Goal: Task Accomplishment & Management: Complete application form

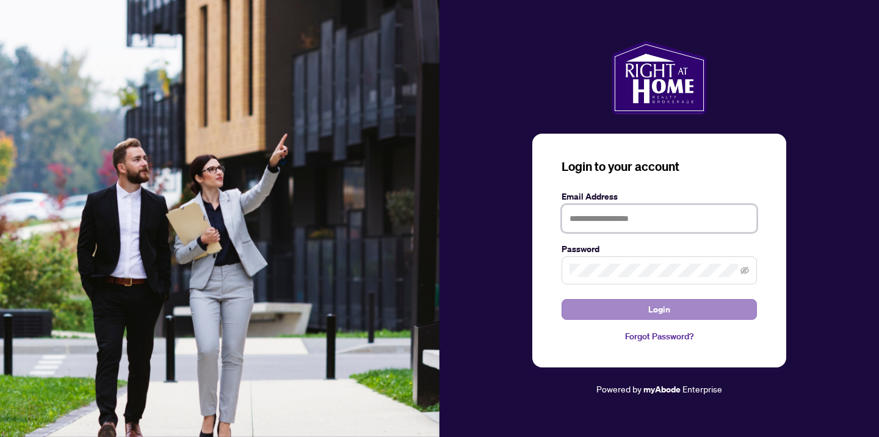
type input "**********"
click at [664, 309] on span "Login" at bounding box center [659, 310] width 22 height 20
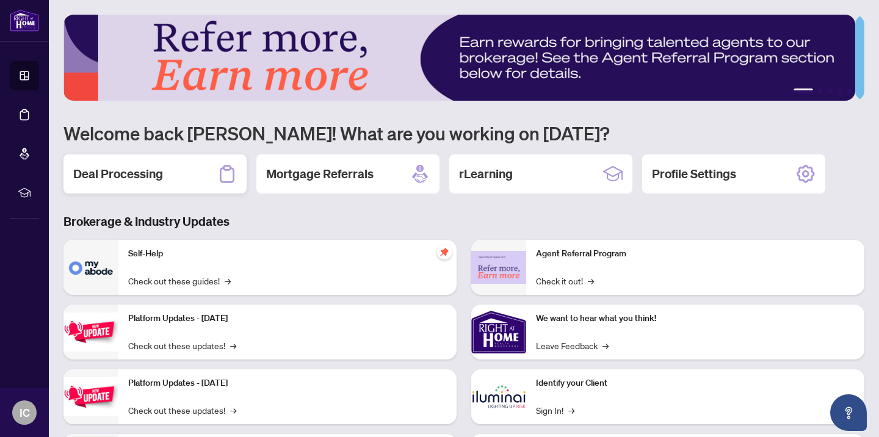
click at [145, 170] on h2 "Deal Processing" at bounding box center [118, 173] width 90 height 17
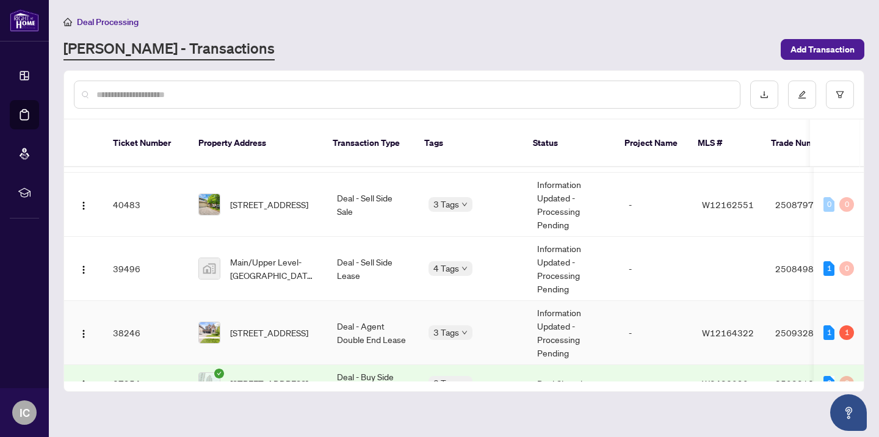
scroll to position [614, 0]
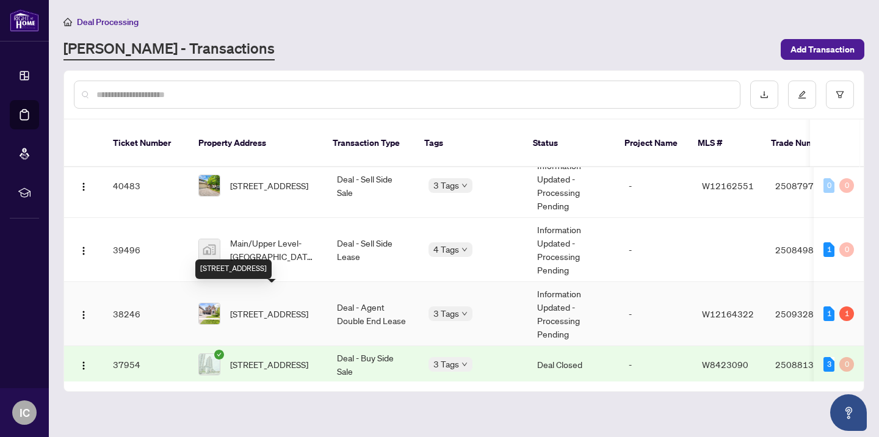
click at [261, 307] on span "[STREET_ADDRESS]" at bounding box center [269, 313] width 78 height 13
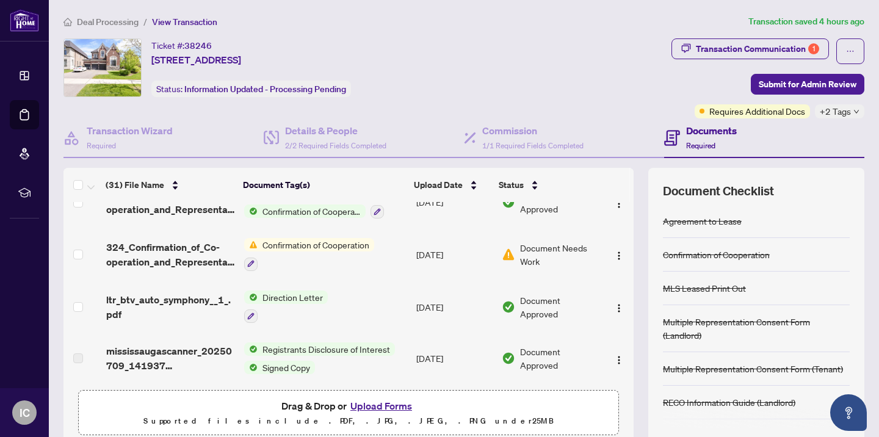
scroll to position [339, 0]
click at [290, 240] on span "Confirmation of Cooperation" at bounding box center [316, 243] width 117 height 13
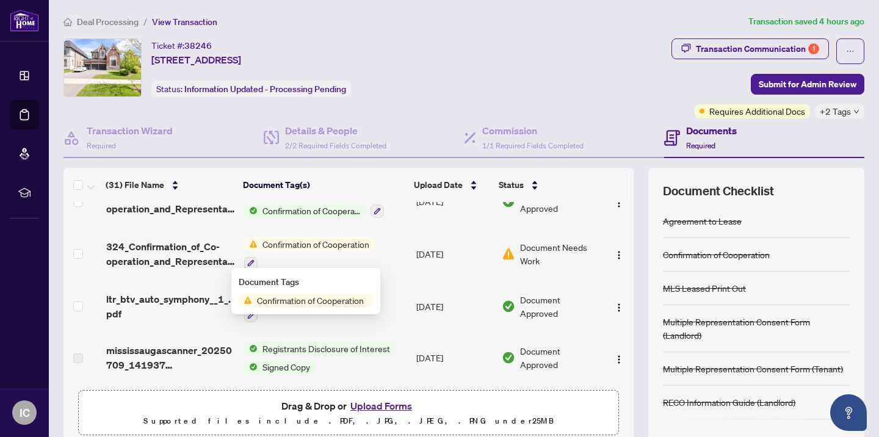
click at [391, 258] on td "Confirmation of Cooperation" at bounding box center [325, 254] width 173 height 52
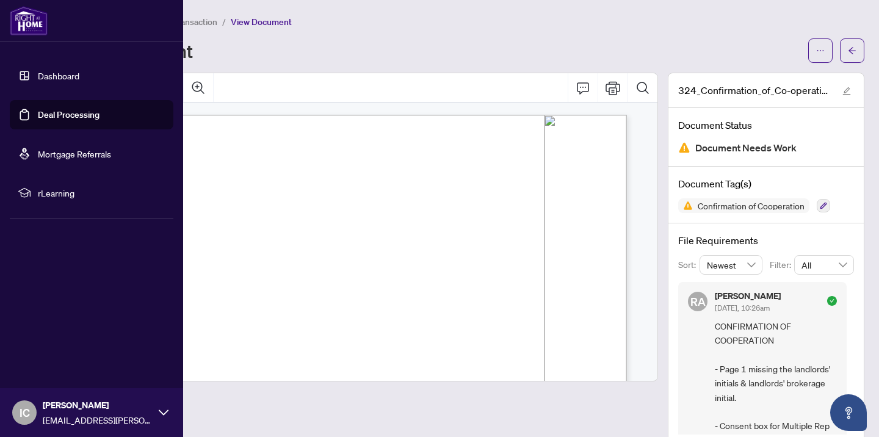
click at [38, 114] on link "Deal Processing" at bounding box center [69, 114] width 62 height 11
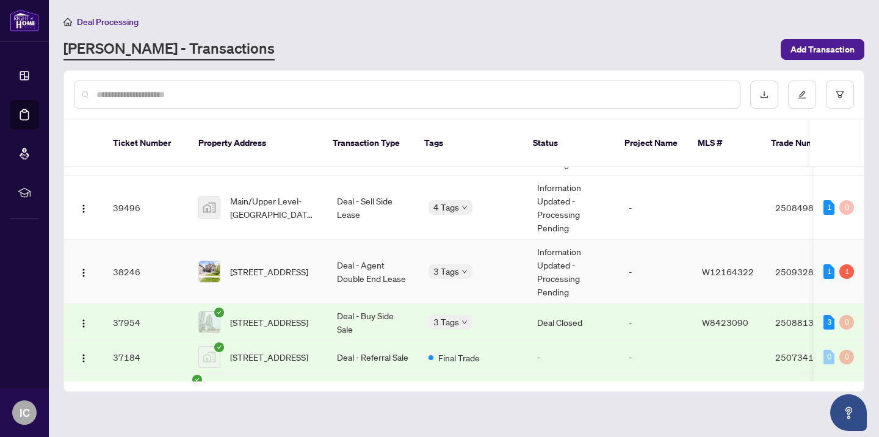
scroll to position [661, 0]
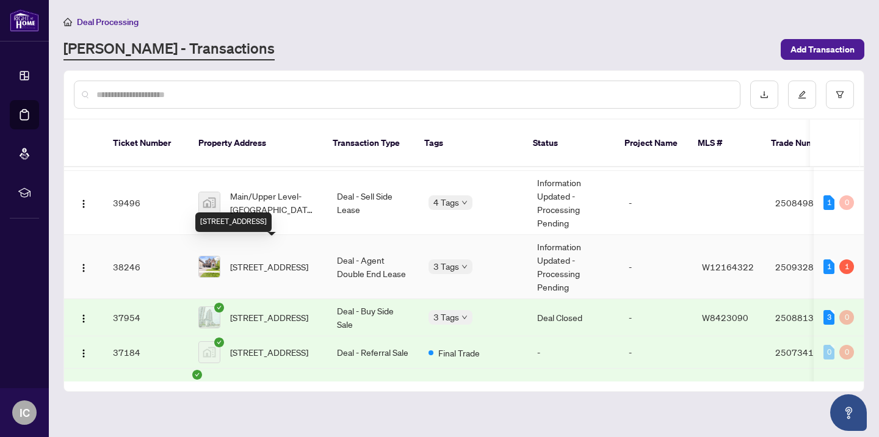
click at [264, 260] on span "[STREET_ADDRESS]" at bounding box center [269, 266] width 78 height 13
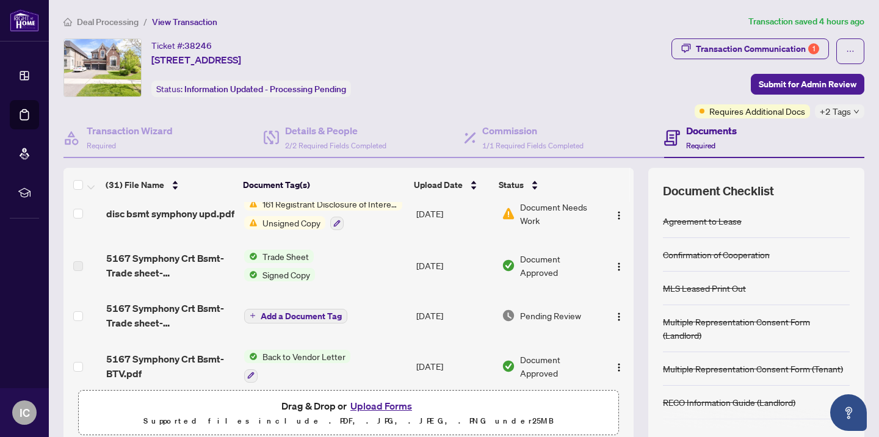
scroll to position [539, 0]
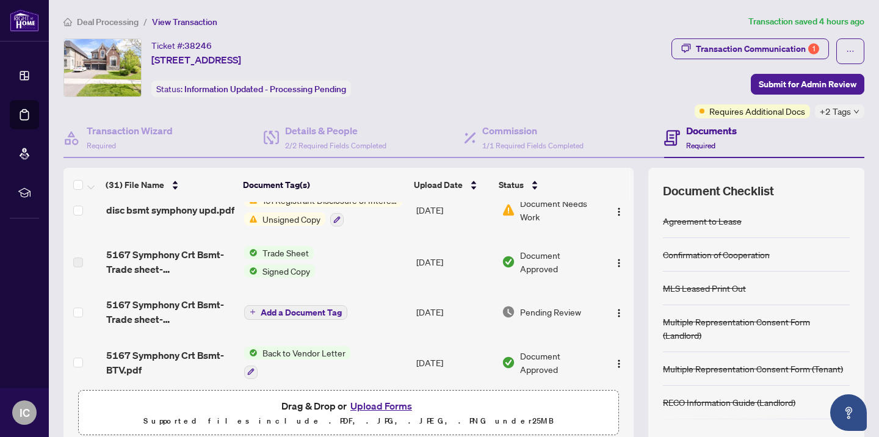
click at [265, 251] on span "Trade Sheet" at bounding box center [286, 252] width 56 height 13
click at [281, 217] on span "Unsigned Copy" at bounding box center [292, 218] width 68 height 13
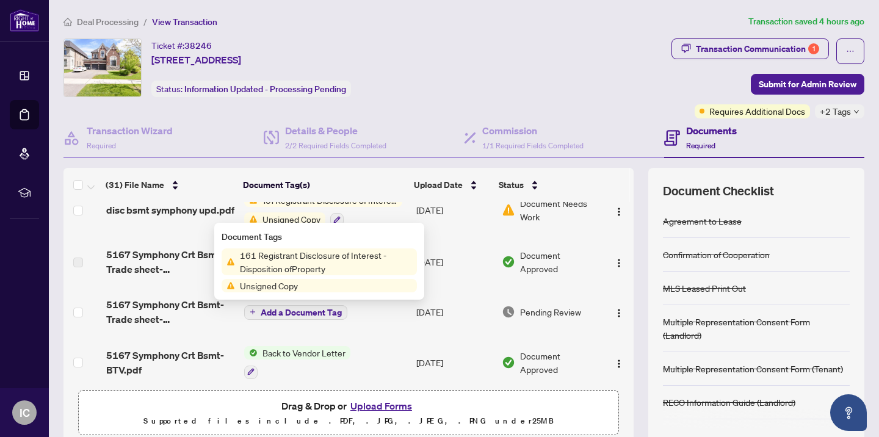
click at [327, 325] on td "Add a Document Tag" at bounding box center [325, 311] width 173 height 49
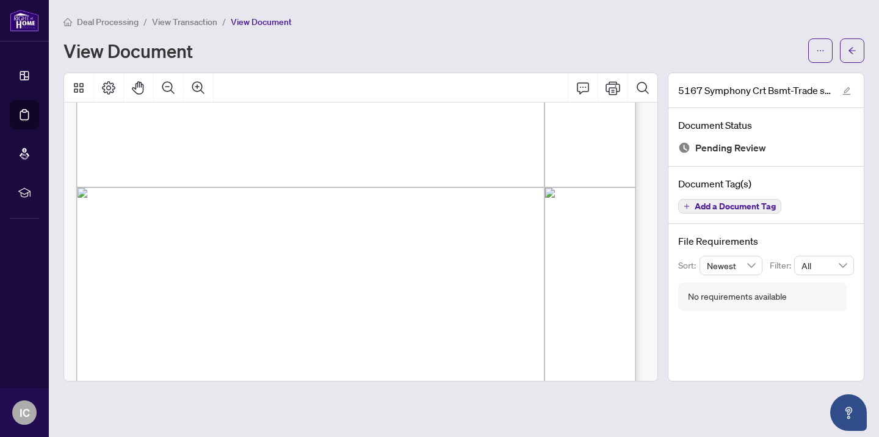
scroll to position [470, 0]
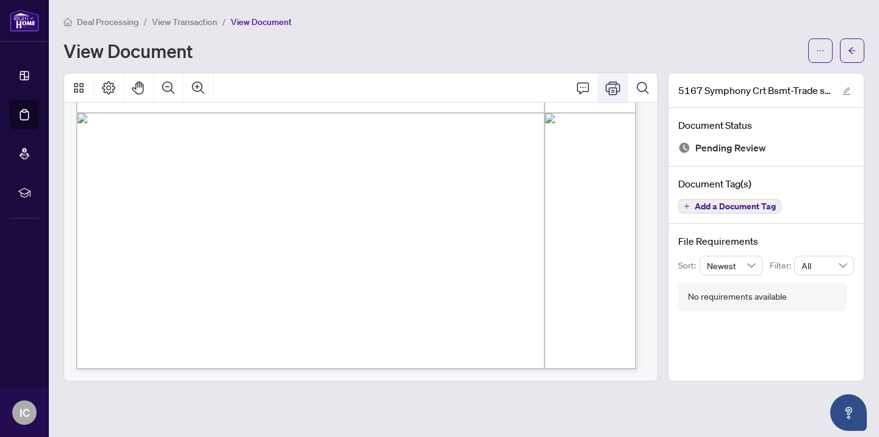
click at [615, 87] on icon "Print" at bounding box center [612, 87] width 15 height 13
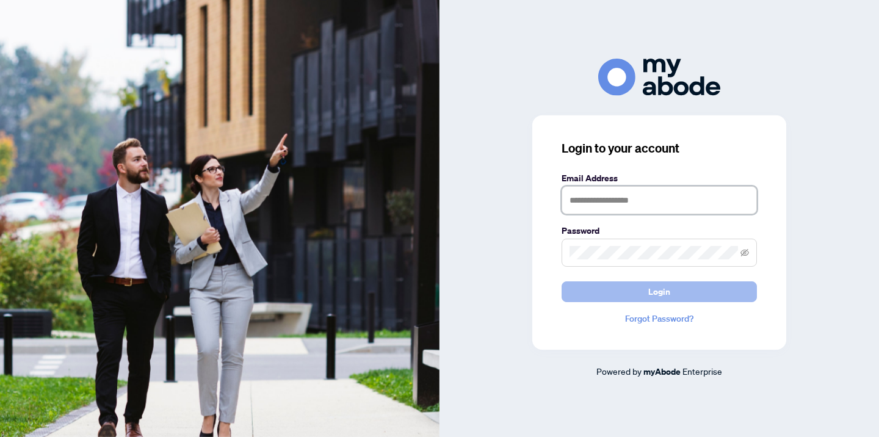
type input "**********"
click at [660, 294] on span "Login" at bounding box center [659, 292] width 22 height 20
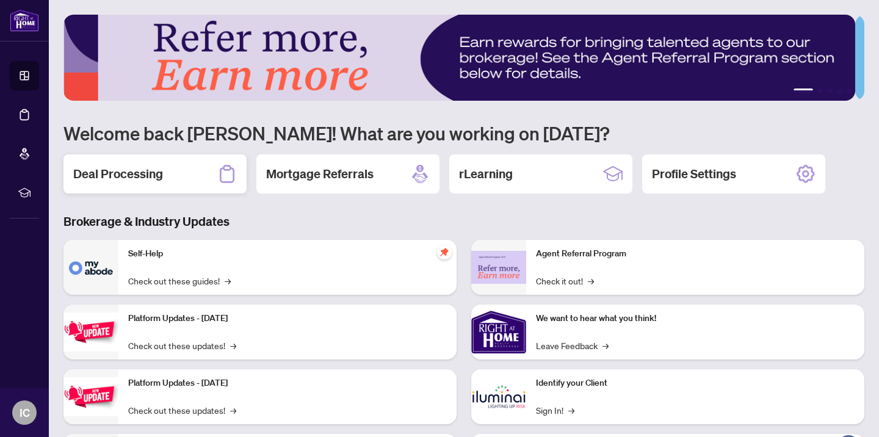
click at [120, 173] on h2 "Deal Processing" at bounding box center [118, 173] width 90 height 17
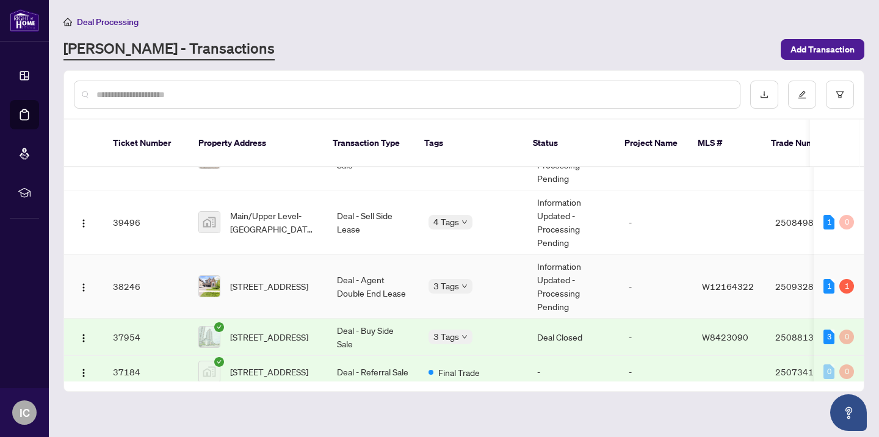
scroll to position [642, 0]
click at [267, 279] on span "[STREET_ADDRESS]" at bounding box center [269, 285] width 78 height 13
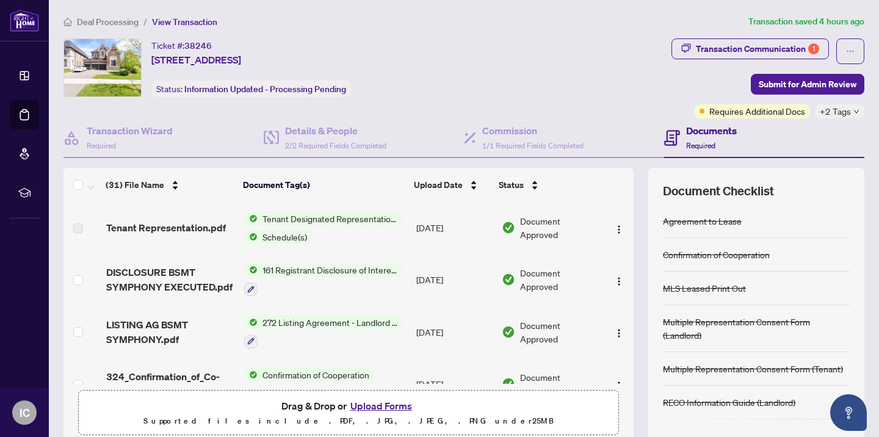
click at [386, 321] on span "272 Listing Agreement - Landlord Designated Representation Agreement Authority …" at bounding box center [330, 322] width 145 height 13
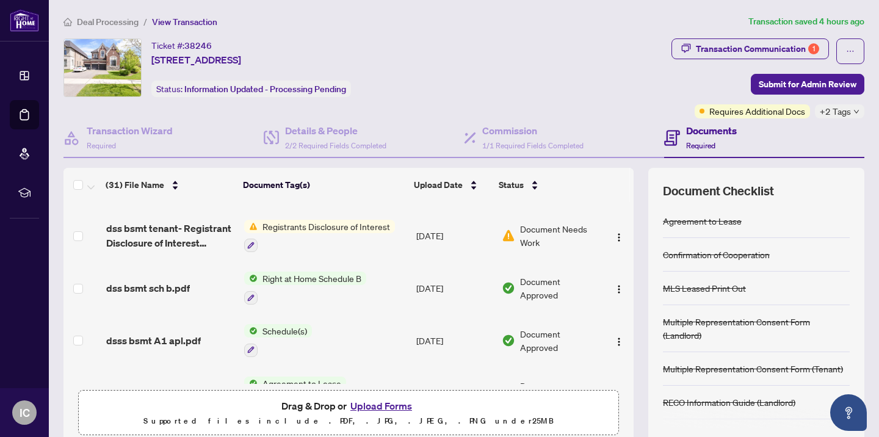
scroll to position [1327, 0]
click at [372, 406] on button "Upload Forms" at bounding box center [381, 406] width 69 height 16
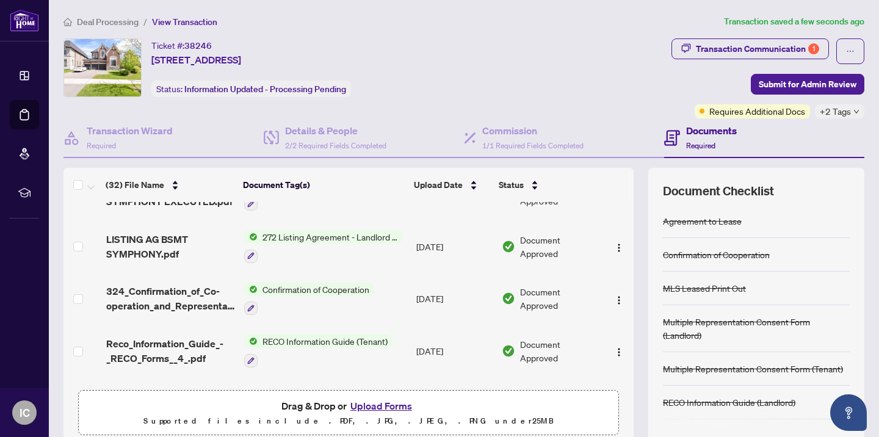
scroll to position [0, 0]
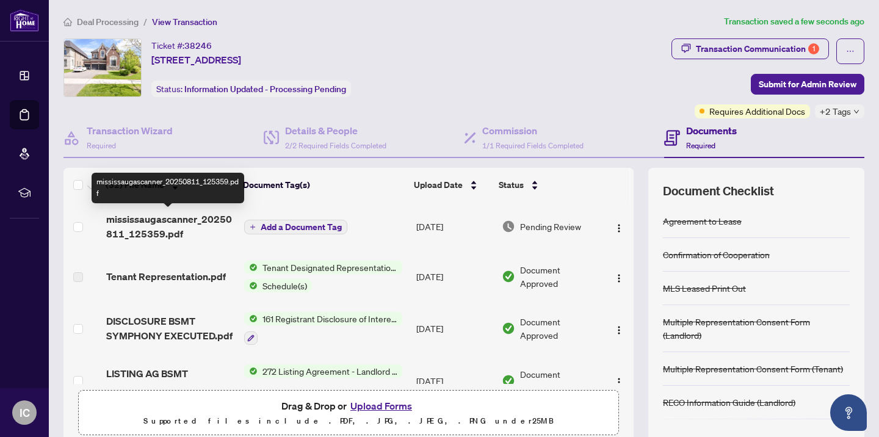
click at [124, 218] on span "mississaugascanner_20250811_125359.pdf" at bounding box center [170, 226] width 128 height 29
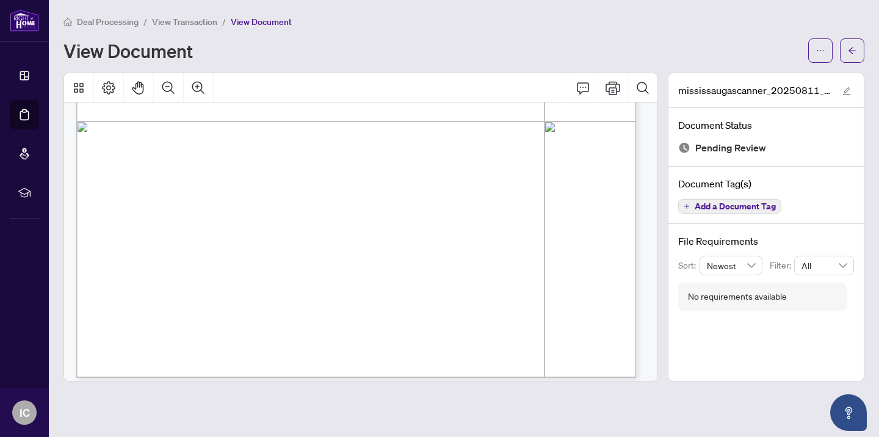
scroll to position [470, 0]
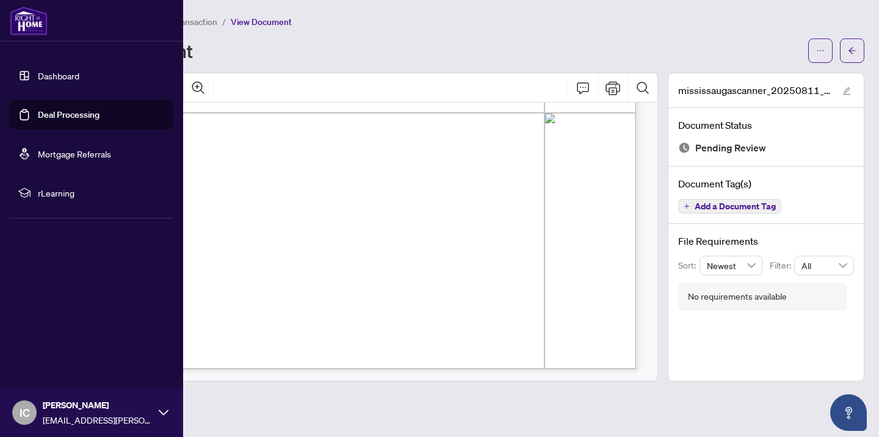
click at [51, 118] on link "Deal Processing" at bounding box center [69, 114] width 62 height 11
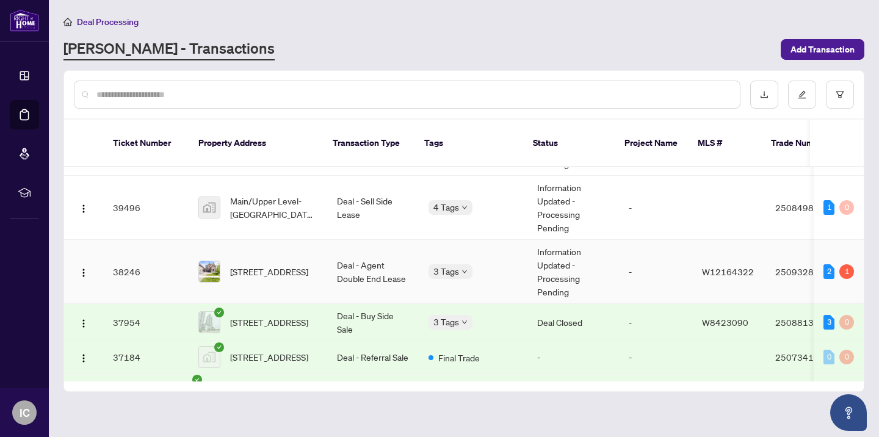
scroll to position [657, 0]
click at [265, 265] on span "[STREET_ADDRESS]" at bounding box center [269, 270] width 78 height 13
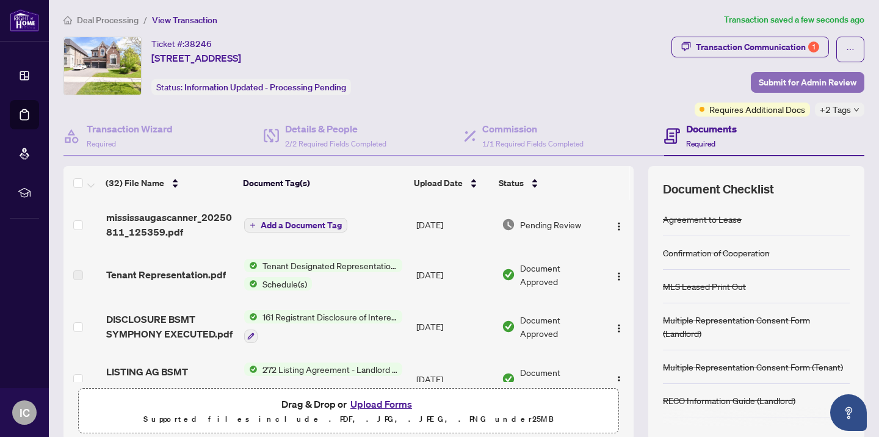
click at [783, 85] on span "Submit for Admin Review" at bounding box center [808, 83] width 98 height 20
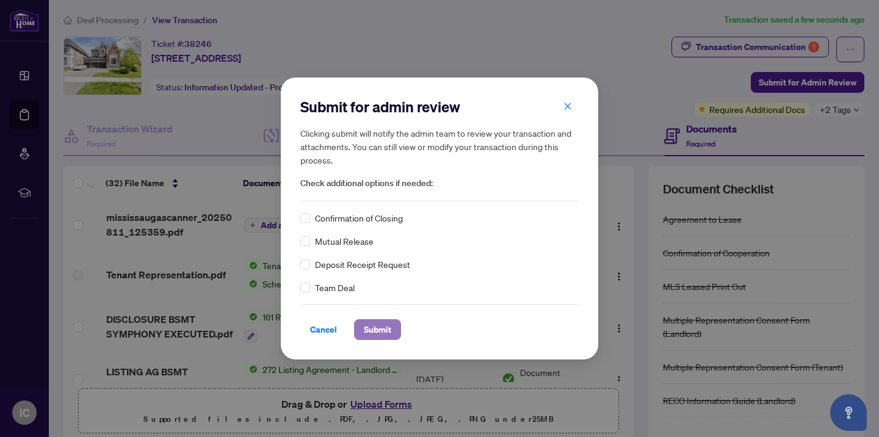
click at [377, 331] on span "Submit" at bounding box center [377, 330] width 27 height 20
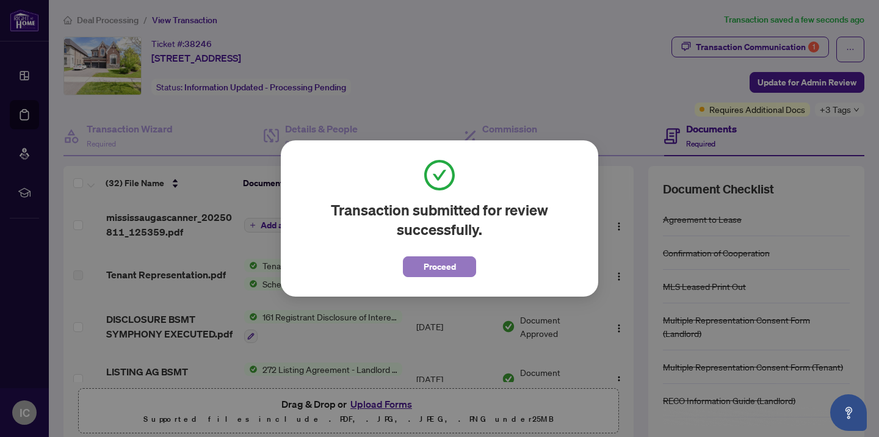
click at [441, 269] on span "Proceed" at bounding box center [440, 267] width 32 height 20
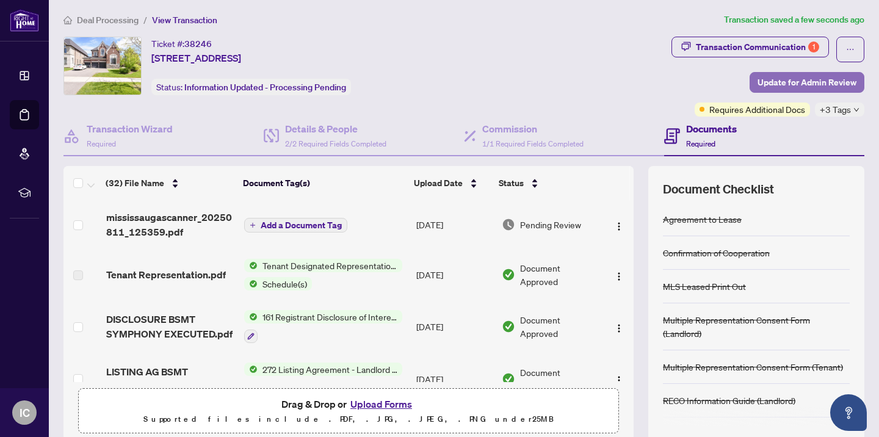
click at [767, 83] on span "Update for Admin Review" at bounding box center [806, 83] width 99 height 20
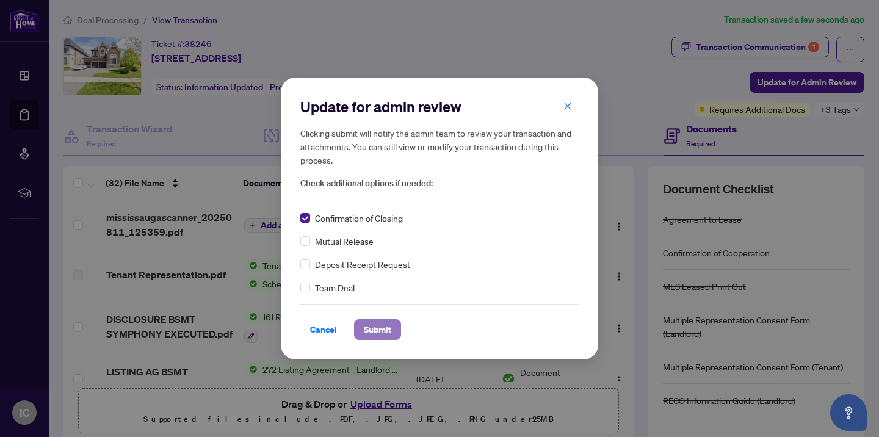
click at [383, 329] on span "Submit" at bounding box center [377, 330] width 27 height 20
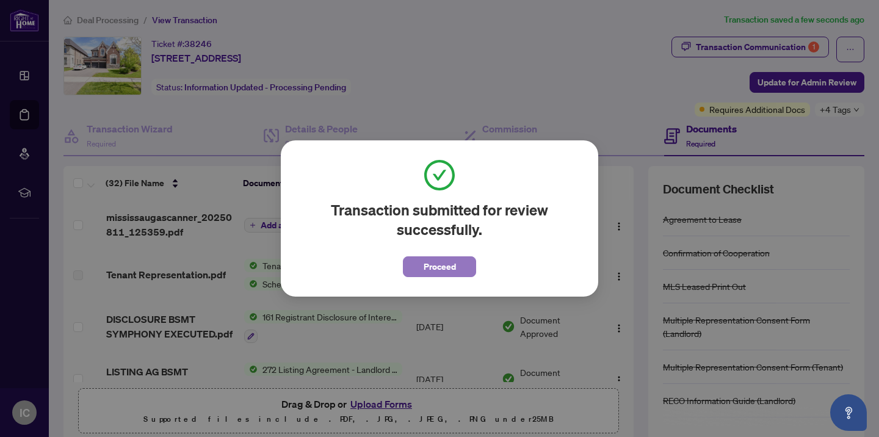
click at [436, 271] on span "Proceed" at bounding box center [440, 267] width 32 height 20
